Goal: Task Accomplishment & Management: Use online tool/utility

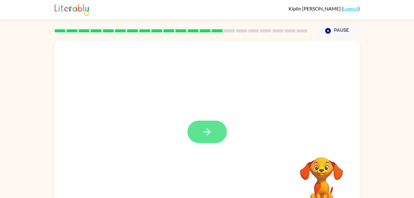
click at [200, 133] on button "button" at bounding box center [208, 132] width 40 height 23
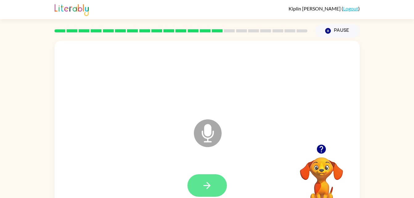
click at [216, 186] on button "button" at bounding box center [208, 185] width 40 height 23
click at [215, 187] on button "button" at bounding box center [208, 185] width 40 height 23
click at [214, 188] on button "button" at bounding box center [208, 185] width 40 height 23
click at [214, 181] on button "button" at bounding box center [208, 185] width 40 height 23
click at [211, 185] on icon "button" at bounding box center [207, 185] width 11 height 11
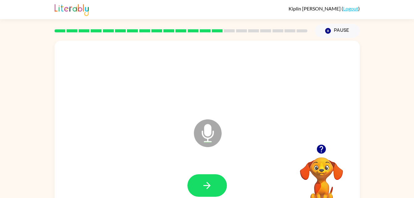
click at [214, 181] on div at bounding box center [208, 185] width 40 height 23
click at [319, 161] on video "Your browser must support playing .mp4 files to use Literably. Please try using…" at bounding box center [322, 179] width 62 height 62
click at [212, 182] on icon "button" at bounding box center [207, 185] width 11 height 11
click at [217, 188] on button "button" at bounding box center [208, 185] width 40 height 23
click at [210, 185] on icon "button" at bounding box center [207, 185] width 7 height 7
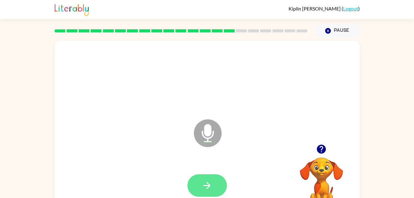
click at [212, 187] on icon "button" at bounding box center [207, 185] width 11 height 11
click at [208, 185] on icon "button" at bounding box center [207, 185] width 11 height 11
click at [215, 186] on button "button" at bounding box center [208, 185] width 40 height 23
click at [218, 184] on button "button" at bounding box center [208, 185] width 40 height 23
click at [212, 185] on icon "button" at bounding box center [207, 185] width 11 height 11
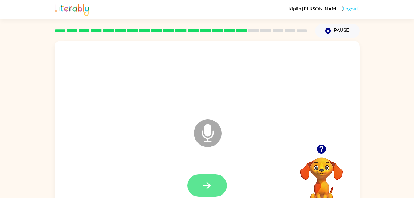
click at [211, 192] on button "button" at bounding box center [208, 185] width 40 height 23
click at [213, 191] on button "button" at bounding box center [208, 185] width 40 height 23
click at [207, 181] on icon "button" at bounding box center [207, 185] width 11 height 11
click at [214, 190] on button "button" at bounding box center [208, 185] width 40 height 23
click at [212, 191] on button "button" at bounding box center [208, 185] width 40 height 23
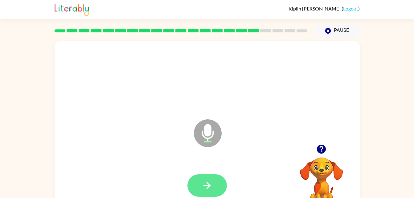
click at [217, 184] on button "button" at bounding box center [208, 185] width 40 height 23
click at [214, 185] on button "button" at bounding box center [208, 185] width 40 height 23
click at [215, 189] on button "button" at bounding box center [208, 185] width 40 height 23
click at [210, 189] on icon "button" at bounding box center [207, 185] width 11 height 11
click at [219, 179] on button "button" at bounding box center [208, 185] width 40 height 23
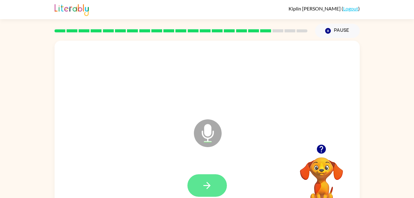
click at [213, 183] on button "button" at bounding box center [208, 185] width 40 height 23
click at [216, 182] on button "button" at bounding box center [208, 185] width 40 height 23
click at [216, 186] on button "button" at bounding box center [208, 185] width 40 height 23
click at [215, 192] on button "button" at bounding box center [208, 185] width 40 height 23
click at [219, 185] on button "button" at bounding box center [208, 185] width 40 height 23
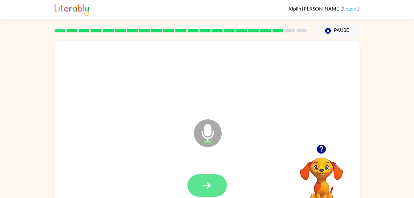
click at [216, 191] on button "button" at bounding box center [208, 185] width 40 height 23
click at [218, 191] on button "button" at bounding box center [208, 185] width 40 height 23
click at [217, 186] on div at bounding box center [208, 185] width 40 height 23
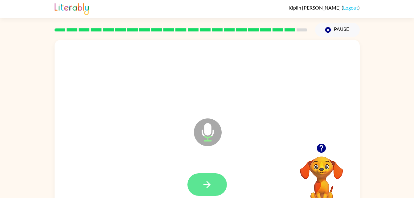
click at [208, 182] on icon "button" at bounding box center [207, 184] width 11 height 11
click at [208, 187] on icon "button" at bounding box center [207, 184] width 7 height 7
click at [206, 193] on button "button" at bounding box center [208, 184] width 40 height 23
click at [216, 184] on button "button" at bounding box center [208, 184] width 40 height 23
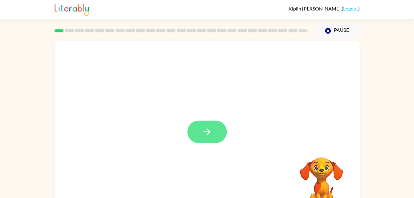
click at [203, 124] on button "button" at bounding box center [208, 132] width 40 height 23
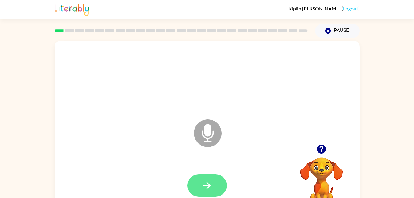
click at [206, 183] on icon "button" at bounding box center [207, 185] width 11 height 11
click at [214, 187] on button "button" at bounding box center [208, 185] width 40 height 23
click at [212, 184] on icon "button" at bounding box center [207, 185] width 11 height 11
click at [215, 186] on button "button" at bounding box center [208, 185] width 40 height 23
click at [213, 188] on button "button" at bounding box center [208, 185] width 40 height 23
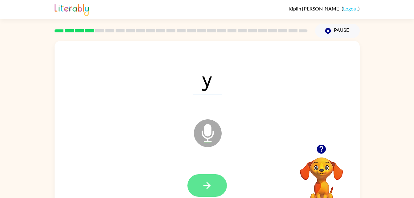
click at [208, 188] on icon "button" at bounding box center [207, 185] width 7 height 7
click at [209, 186] on icon "button" at bounding box center [207, 185] width 7 height 7
click at [217, 183] on button "button" at bounding box center [208, 185] width 40 height 23
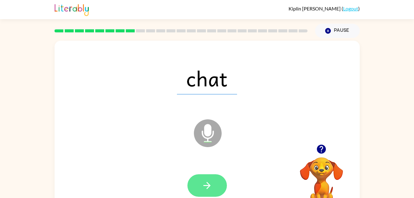
click at [223, 188] on button "button" at bounding box center [208, 185] width 40 height 23
click at [215, 191] on button "button" at bounding box center [208, 185] width 40 height 23
click at [209, 181] on icon "button" at bounding box center [207, 185] width 11 height 11
click at [207, 189] on icon "button" at bounding box center [207, 185] width 7 height 7
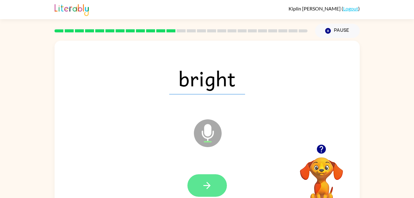
click at [212, 186] on icon "button" at bounding box center [207, 185] width 11 height 11
click at [212, 183] on icon "button" at bounding box center [207, 185] width 11 height 11
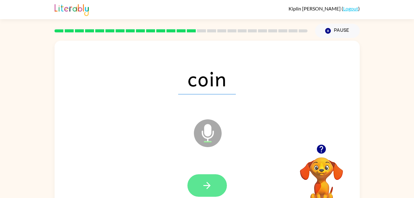
click at [215, 177] on button "button" at bounding box center [208, 185] width 40 height 23
click at [213, 183] on button "button" at bounding box center [208, 185] width 40 height 23
click at [208, 186] on icon "button" at bounding box center [207, 185] width 11 height 11
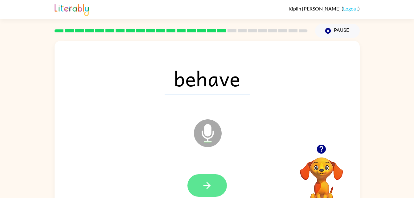
click at [212, 181] on icon "button" at bounding box center [207, 185] width 11 height 11
click at [209, 187] on icon "button" at bounding box center [207, 185] width 7 height 7
click at [212, 180] on icon "button" at bounding box center [207, 185] width 11 height 11
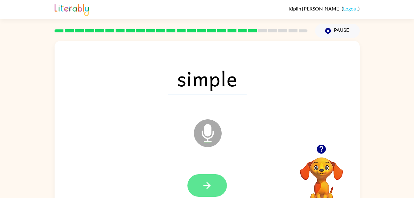
click at [209, 180] on icon "button" at bounding box center [207, 185] width 11 height 11
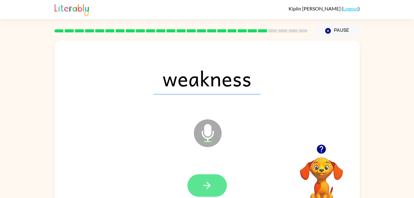
click at [210, 179] on button "button" at bounding box center [208, 185] width 40 height 23
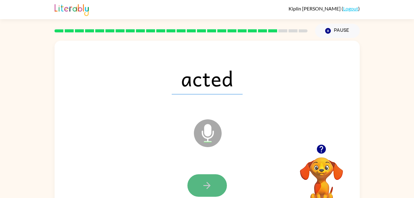
click at [210, 185] on icon "button" at bounding box center [207, 185] width 7 height 7
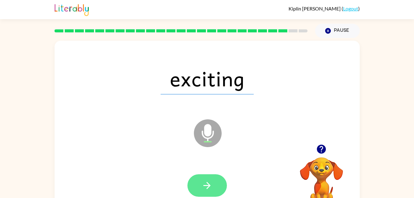
click at [212, 185] on icon "button" at bounding box center [207, 185] width 11 height 11
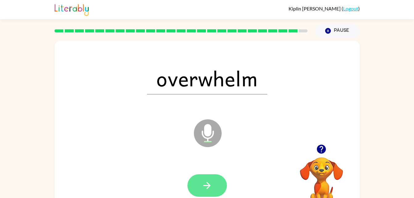
click at [212, 184] on icon "button" at bounding box center [207, 185] width 11 height 11
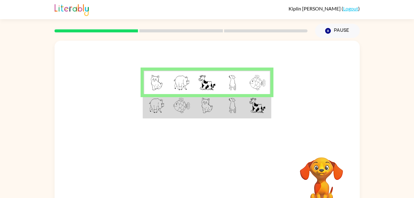
click at [210, 113] on img at bounding box center [208, 105] width 12 height 15
click at [207, 105] on img at bounding box center [208, 105] width 12 height 15
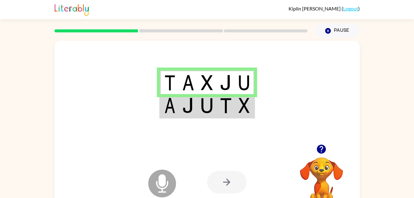
click at [207, 106] on img at bounding box center [207, 105] width 12 height 15
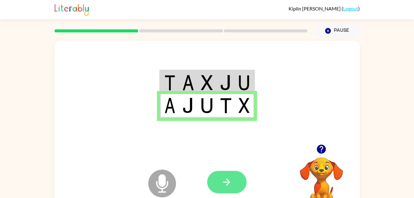
click at [227, 184] on icon "button" at bounding box center [227, 182] width 11 height 11
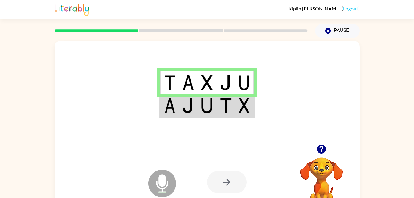
click at [232, 109] on td at bounding box center [226, 106] width 19 height 24
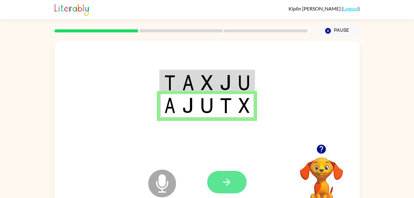
click at [231, 182] on icon "button" at bounding box center [227, 182] width 11 height 11
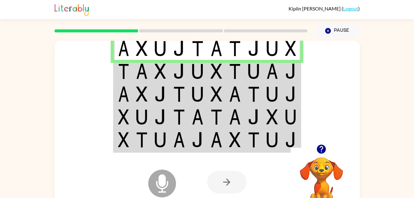
click at [204, 80] on td at bounding box center [198, 71] width 19 height 23
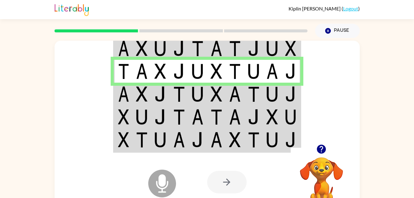
click at [209, 88] on td at bounding box center [216, 94] width 19 height 23
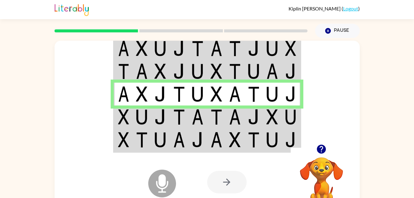
click at [181, 117] on img at bounding box center [179, 116] width 12 height 15
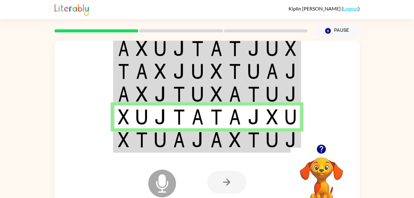
click at [196, 151] on div "Microphone The Microphone is here when it is your turn to talk Your browser mus…" at bounding box center [208, 182] width 306 height 69
click at [182, 148] on div "Microphone The Microphone is here when it is your turn to talk Your browser mus…" at bounding box center [208, 182] width 306 height 69
click at [177, 145] on img at bounding box center [179, 139] width 12 height 15
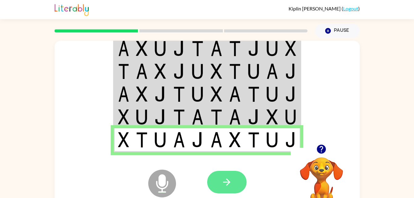
click at [228, 185] on icon "button" at bounding box center [227, 182] width 11 height 11
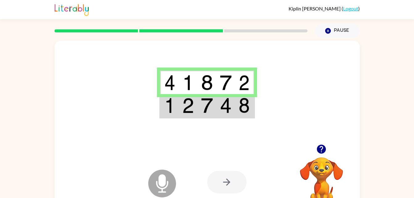
click at [224, 104] on img at bounding box center [226, 105] width 12 height 15
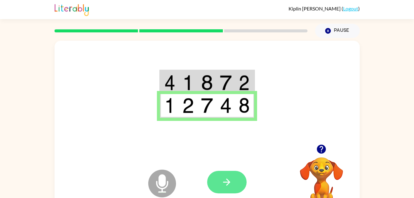
click at [232, 181] on button "button" at bounding box center [227, 182] width 40 height 23
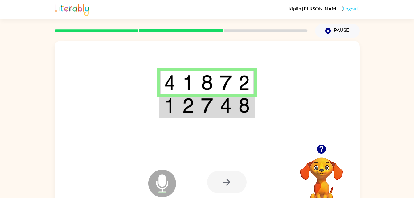
click at [205, 113] on img at bounding box center [207, 105] width 12 height 15
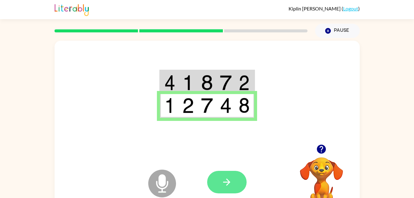
click at [228, 180] on icon "button" at bounding box center [227, 182] width 11 height 11
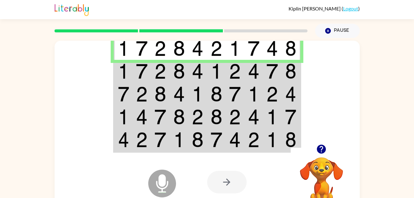
click at [211, 71] on img at bounding box center [217, 71] width 12 height 15
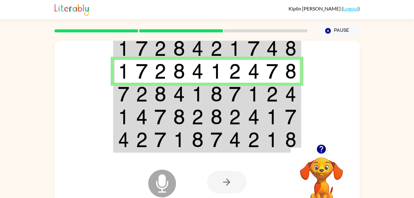
click at [212, 96] on img at bounding box center [217, 93] width 12 height 15
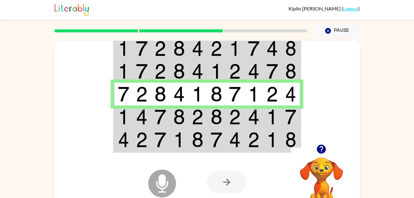
click at [212, 117] on img at bounding box center [217, 116] width 12 height 15
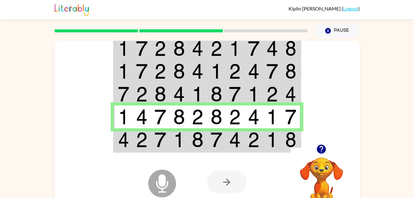
click at [250, 141] on img at bounding box center [254, 139] width 12 height 15
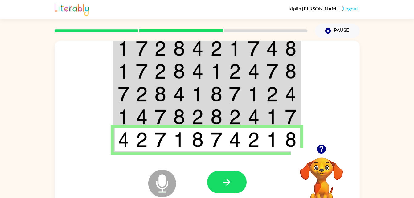
click at [271, 147] on img at bounding box center [273, 139] width 12 height 15
click at [232, 182] on icon "button" at bounding box center [227, 182] width 11 height 11
